Goal: Navigation & Orientation: Find specific page/section

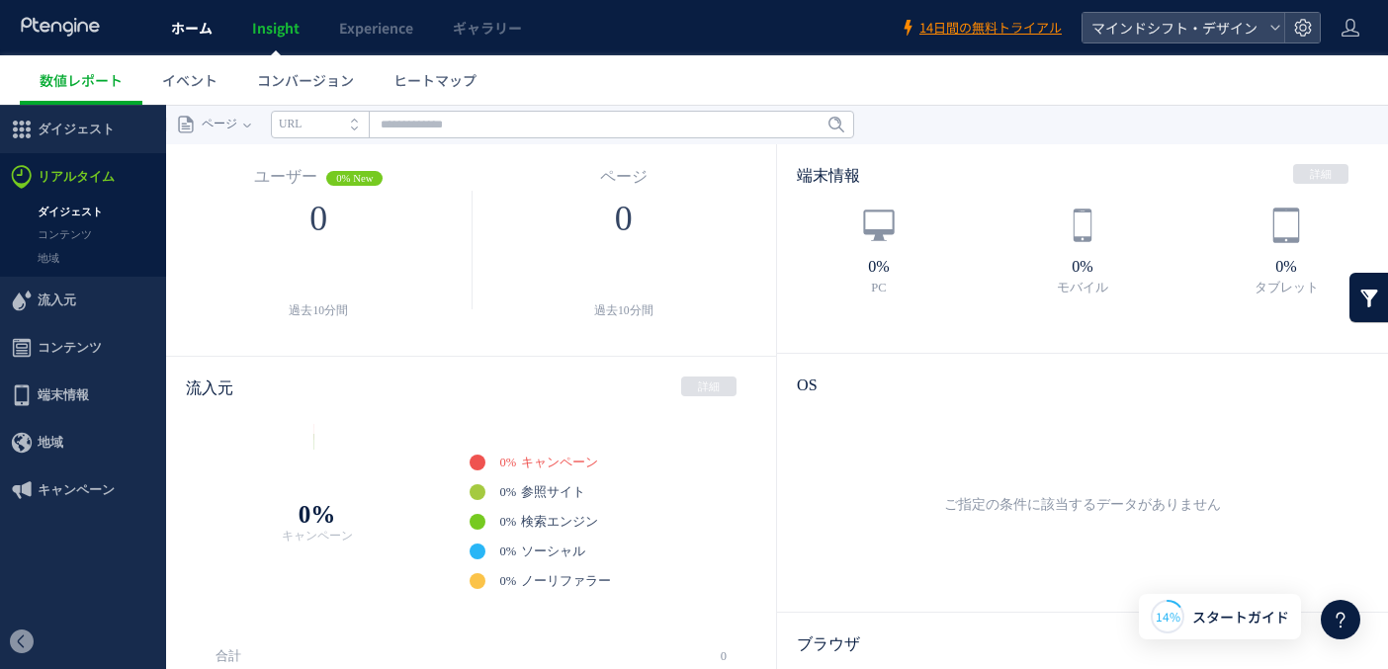
click at [187, 38] on link "ホーム" at bounding box center [191, 27] width 81 height 55
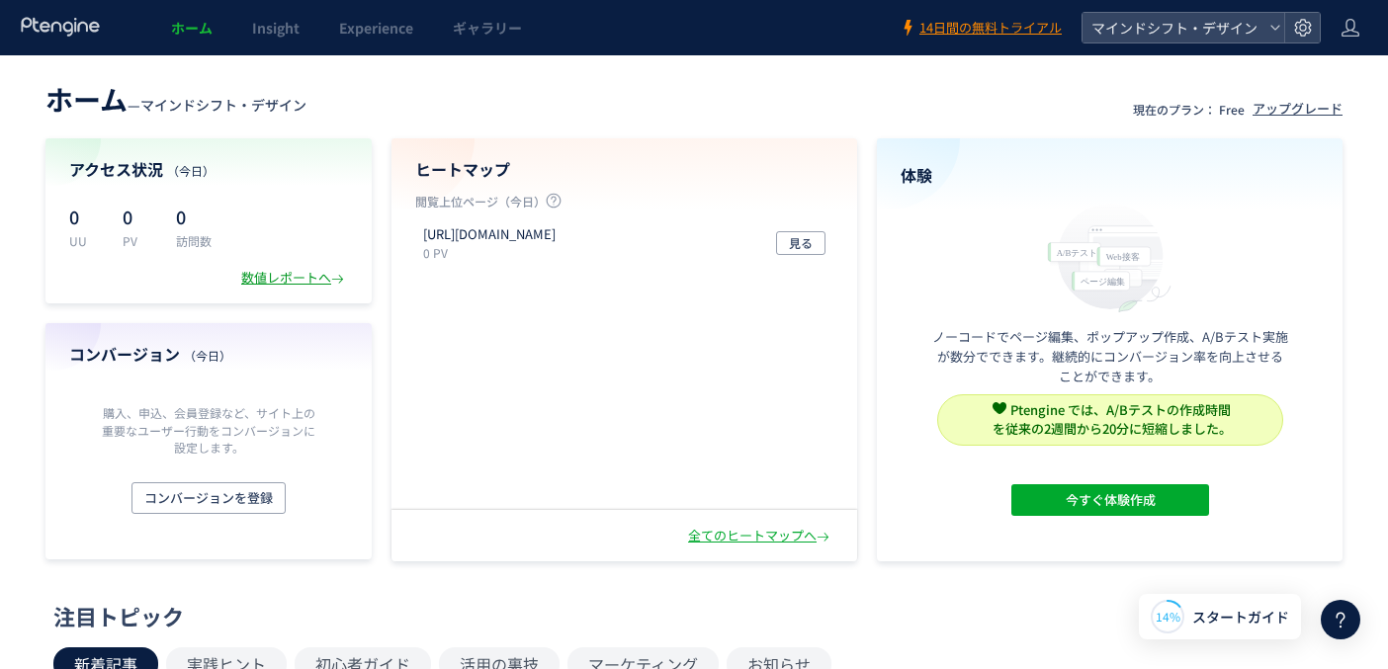
click at [304, 281] on div "数値レポートへ" at bounding box center [294, 278] width 107 height 19
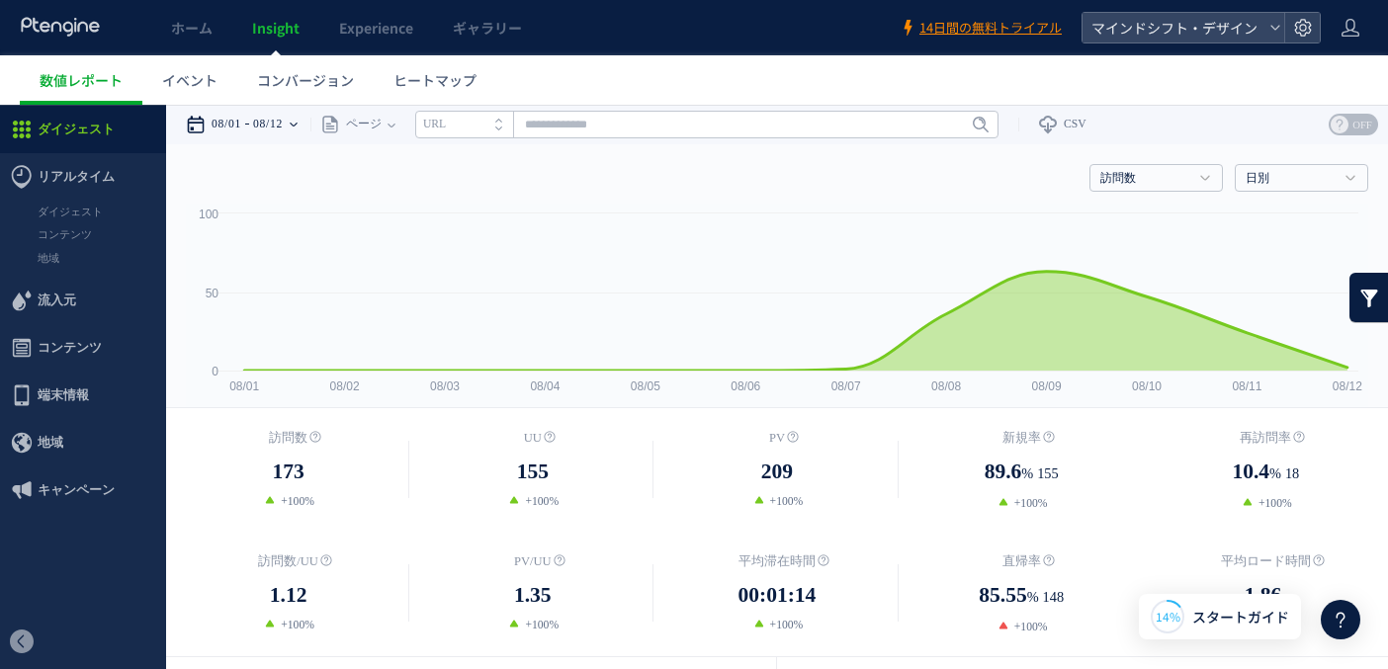
click at [298, 126] on icon at bounding box center [294, 125] width 8 height 4
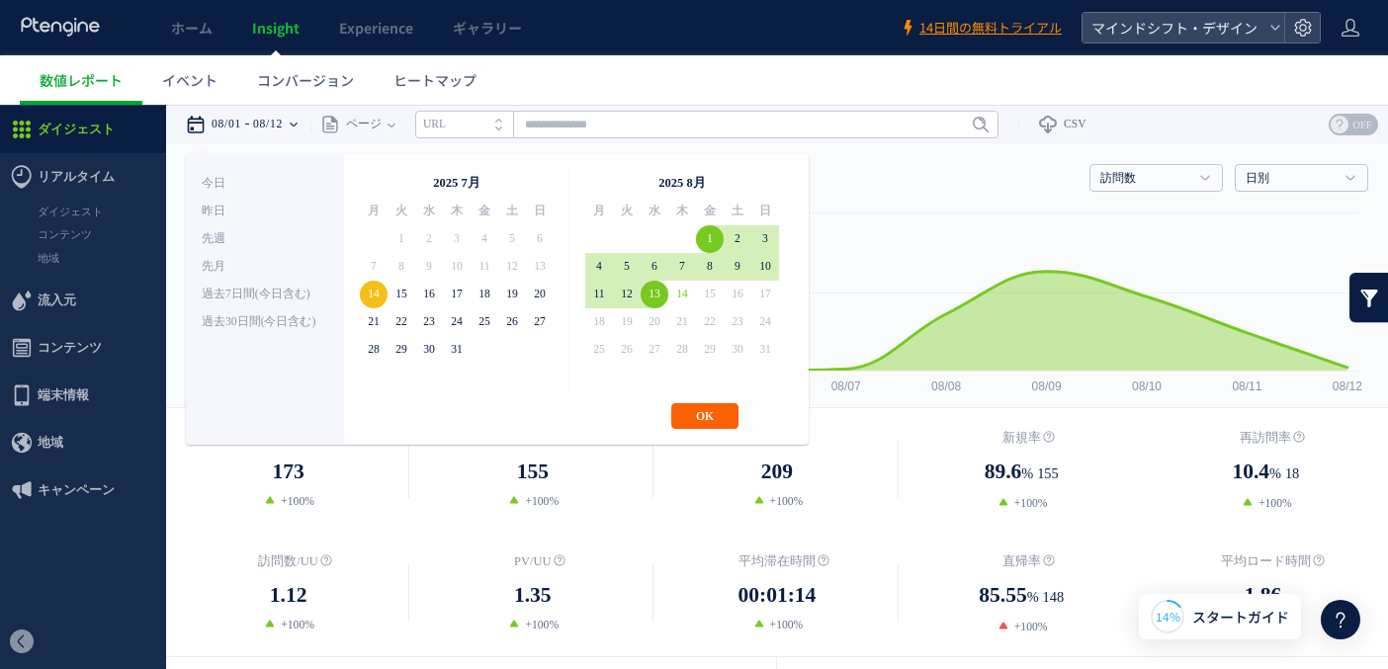
click at [713, 411] on button "OK" at bounding box center [704, 416] width 67 height 26
